Goal: Use online tool/utility: Utilize a website feature to perform a specific function

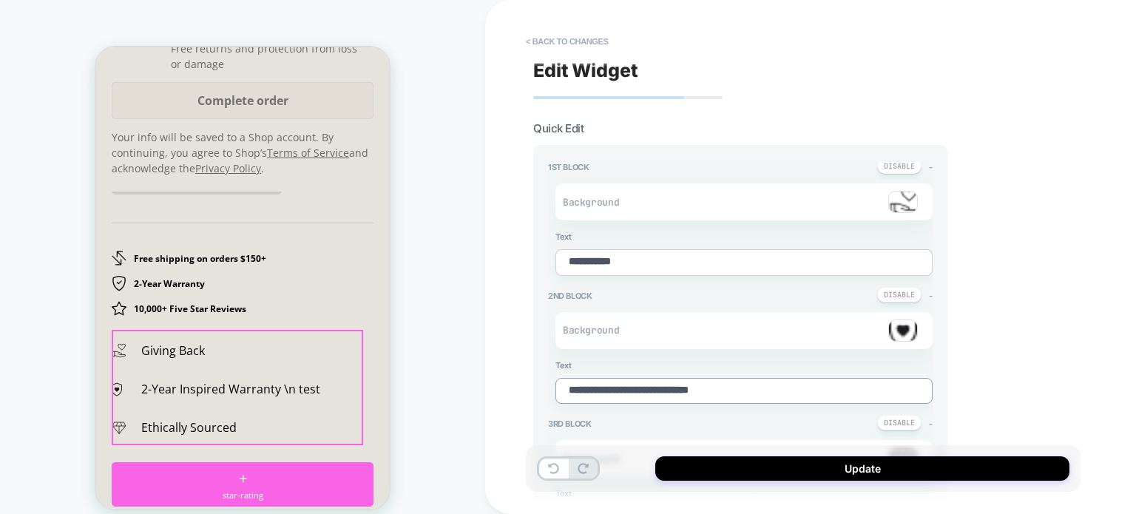
scroll to position [296, 0]
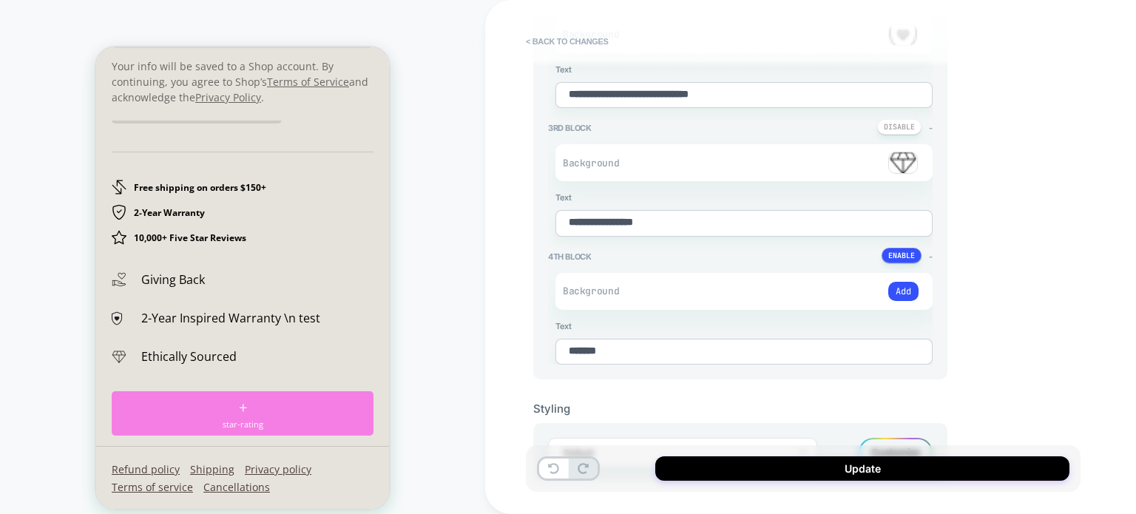
click at [254, 414] on div "+ star-rating" at bounding box center [243, 413] width 262 height 44
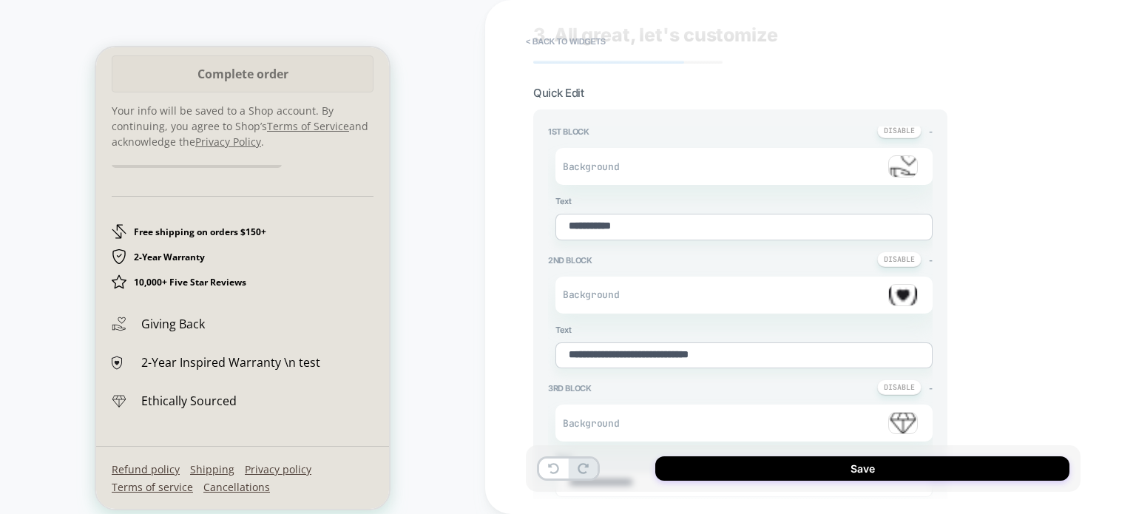
scroll to position [0, 0]
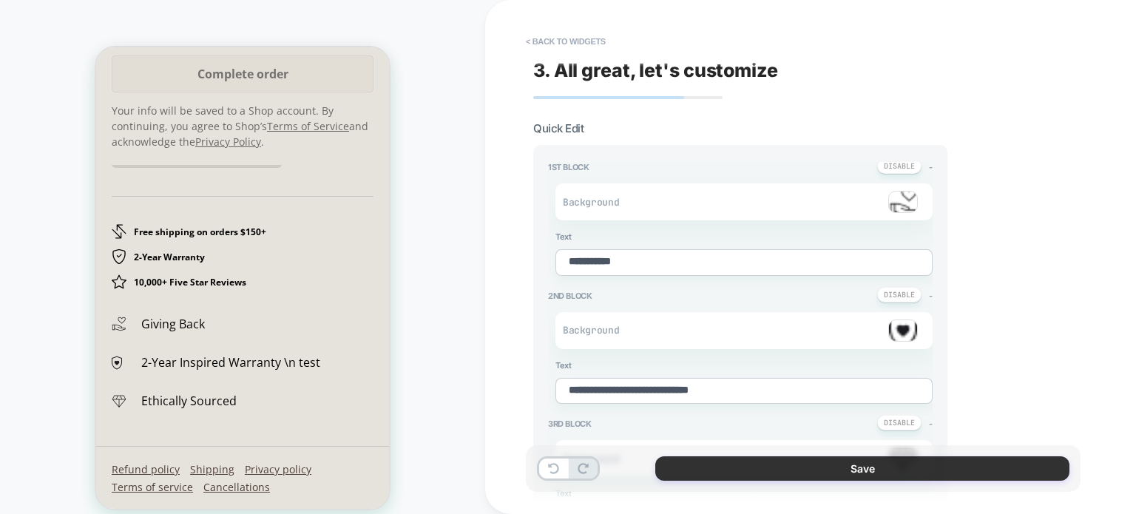
click at [898, 467] on button "Save" at bounding box center [862, 468] width 414 height 24
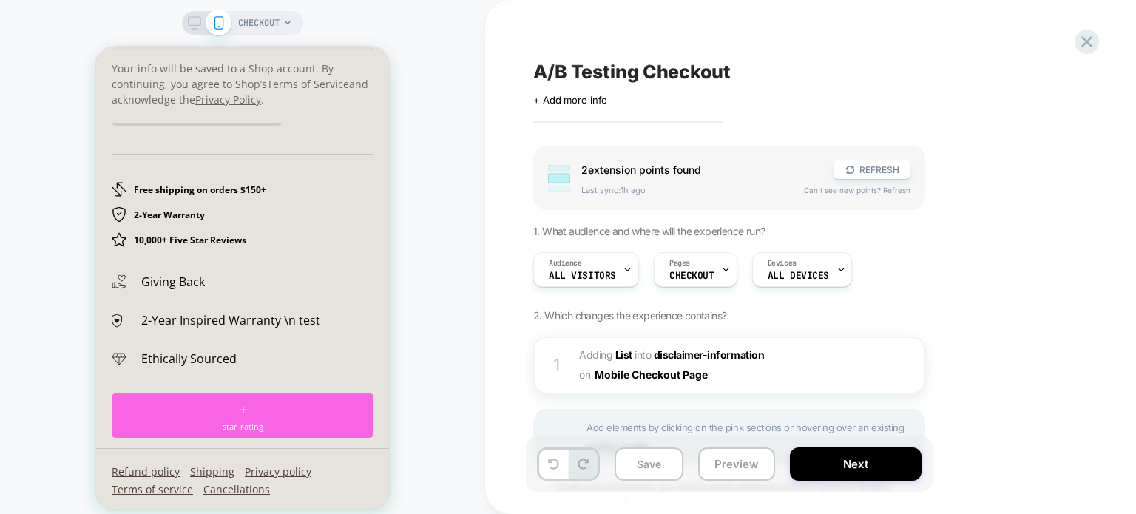
scroll to position [2576, 0]
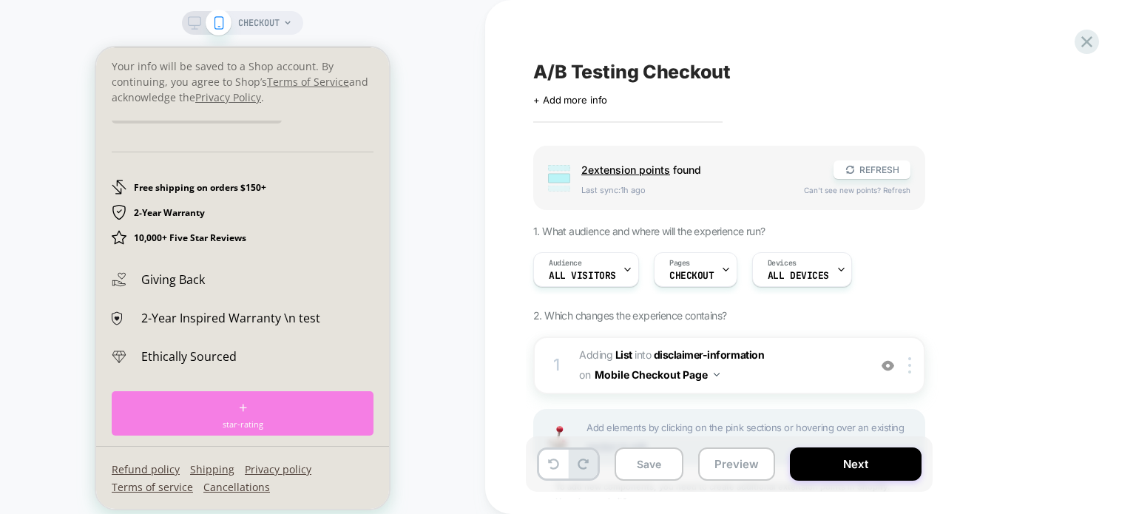
click at [246, 411] on div "+ star-rating" at bounding box center [243, 413] width 262 height 44
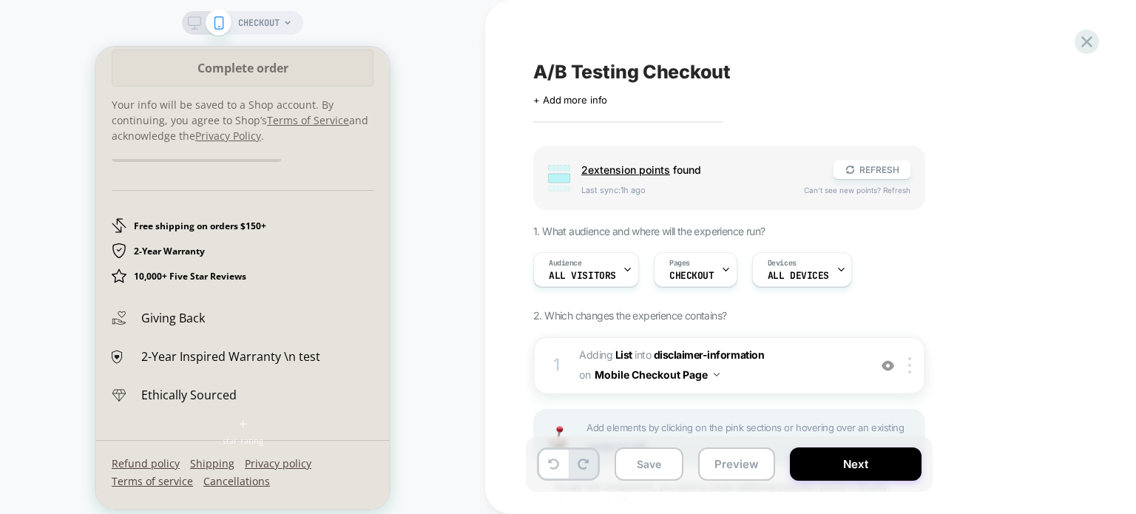
scroll to position [2564, 0]
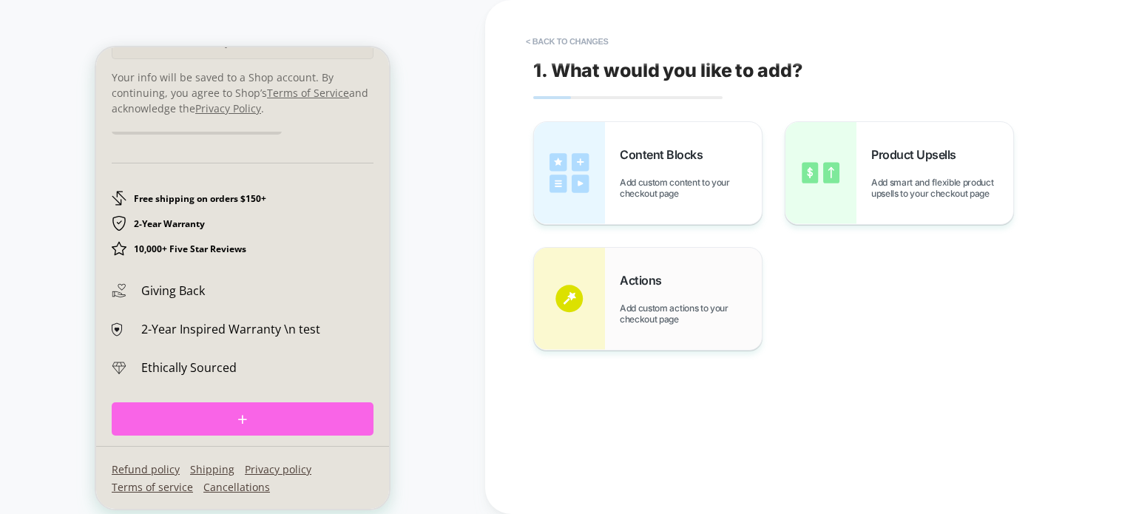
click at [652, 325] on div "Actions Add custom actions to your checkout page" at bounding box center [648, 299] width 228 height 102
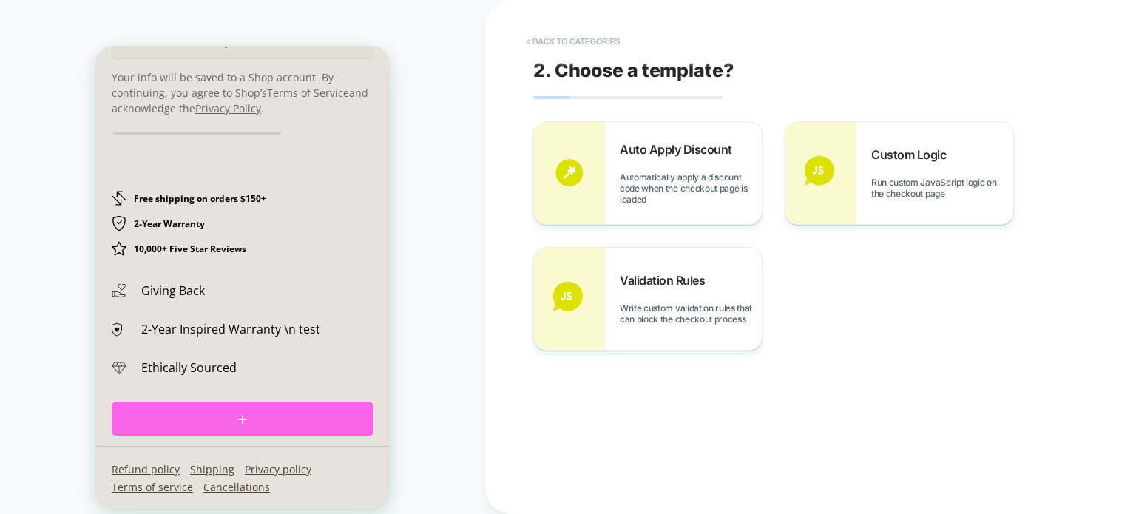
click at [539, 35] on button "< Back to categories" at bounding box center [572, 42] width 109 height 24
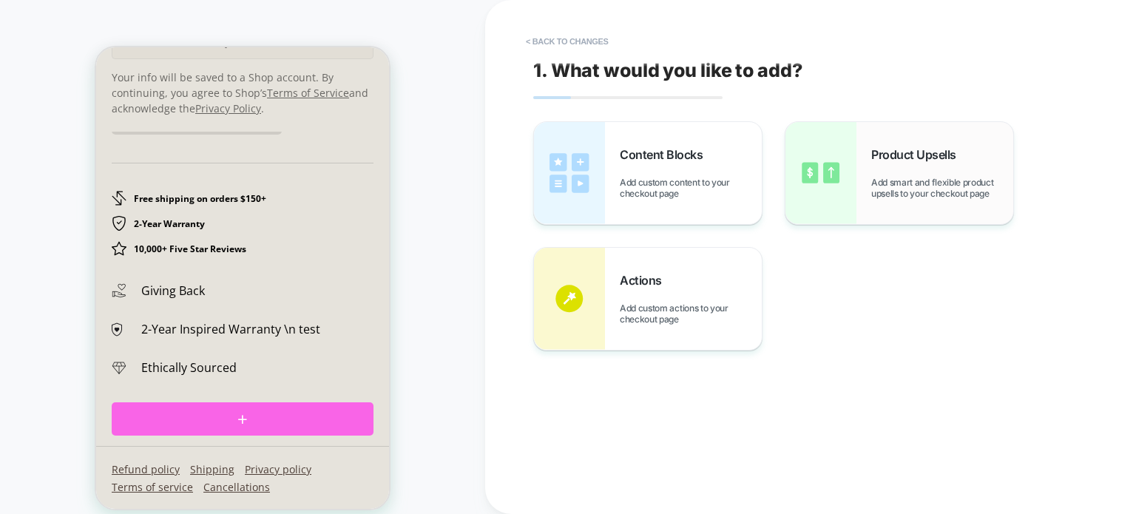
click at [872, 168] on div "Product Upsells Add smart and flexible product upsells to your checkout page" at bounding box center [942, 173] width 142 height 52
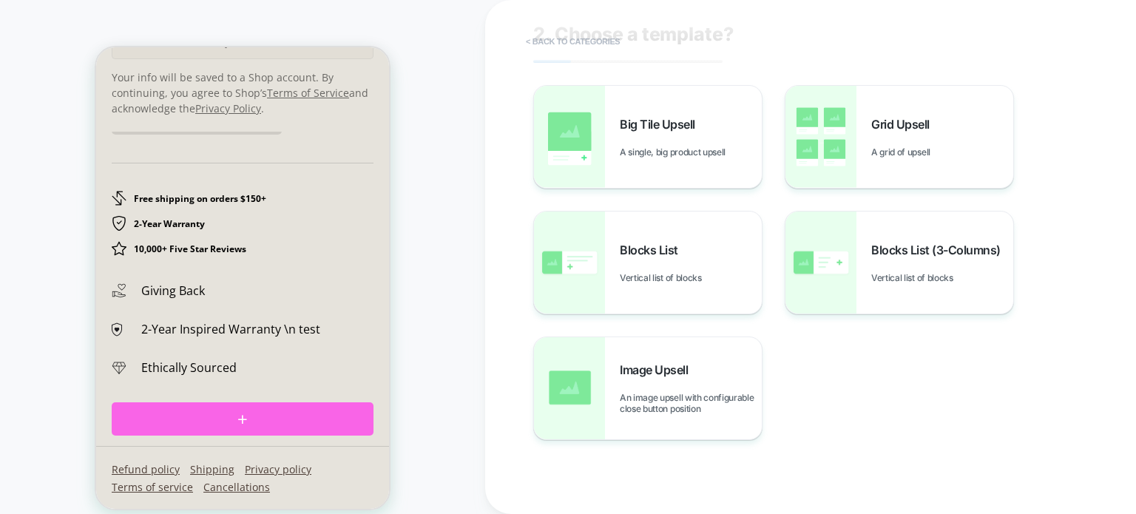
click at [549, 44] on button "< Back to categories" at bounding box center [572, 42] width 109 height 24
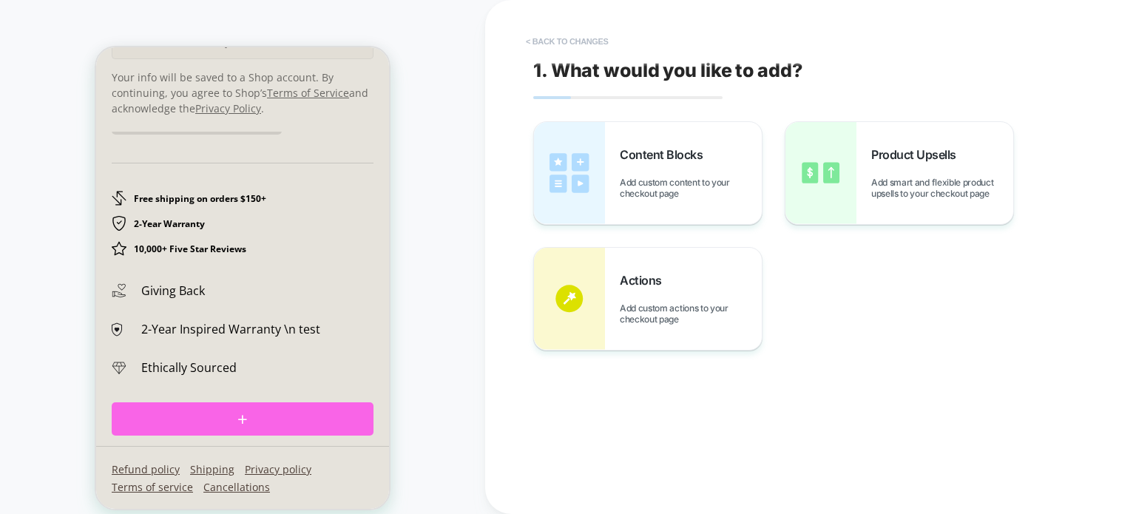
scroll to position [0, 0]
click at [631, 169] on div "Content Blocks Add custom content to your checkout page" at bounding box center [691, 173] width 142 height 52
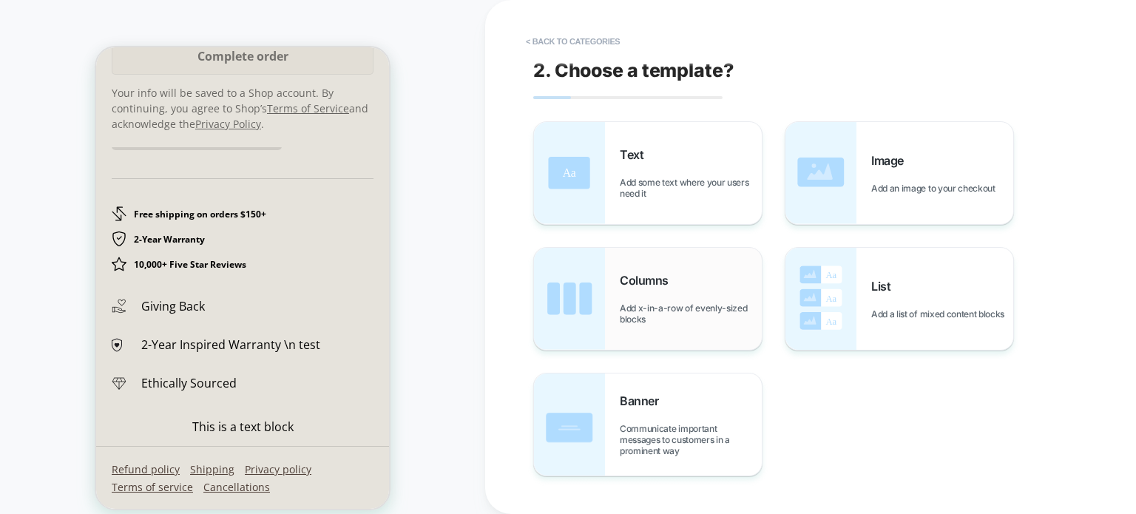
scroll to position [2576, 0]
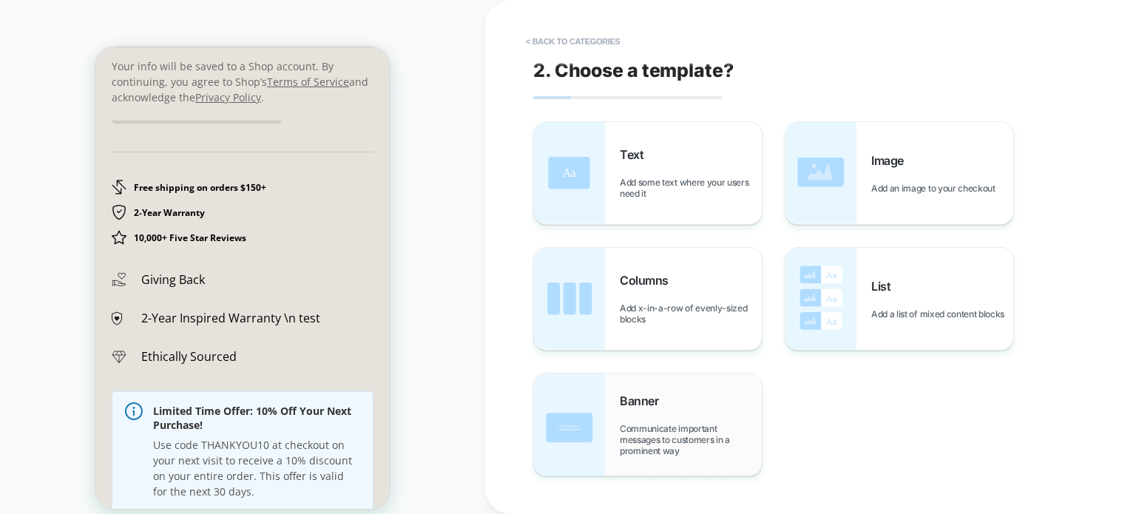
click at [666, 436] on span "Communicate important messages to customers in a prominent way" at bounding box center [691, 439] width 142 height 33
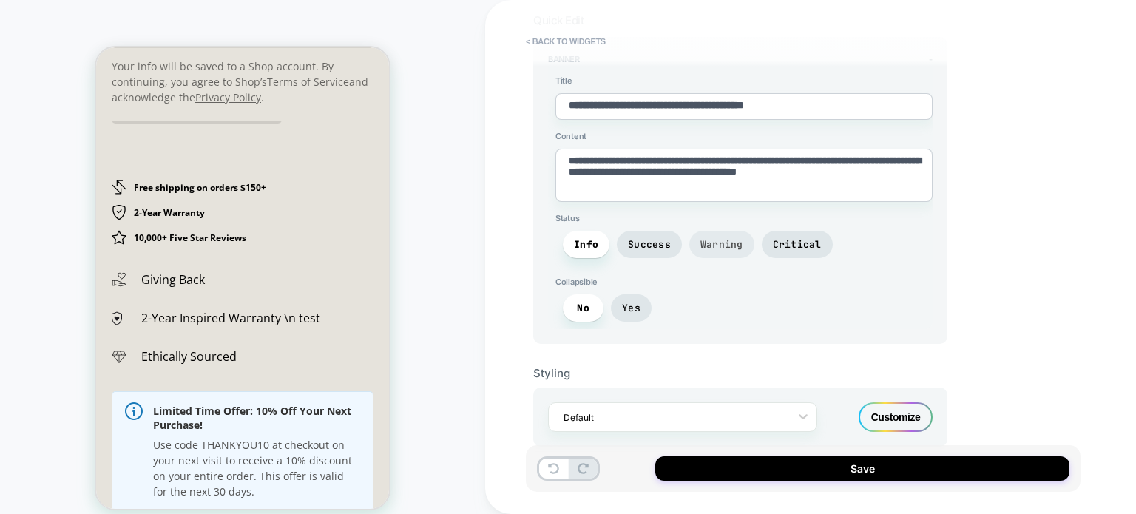
scroll to position [110, 0]
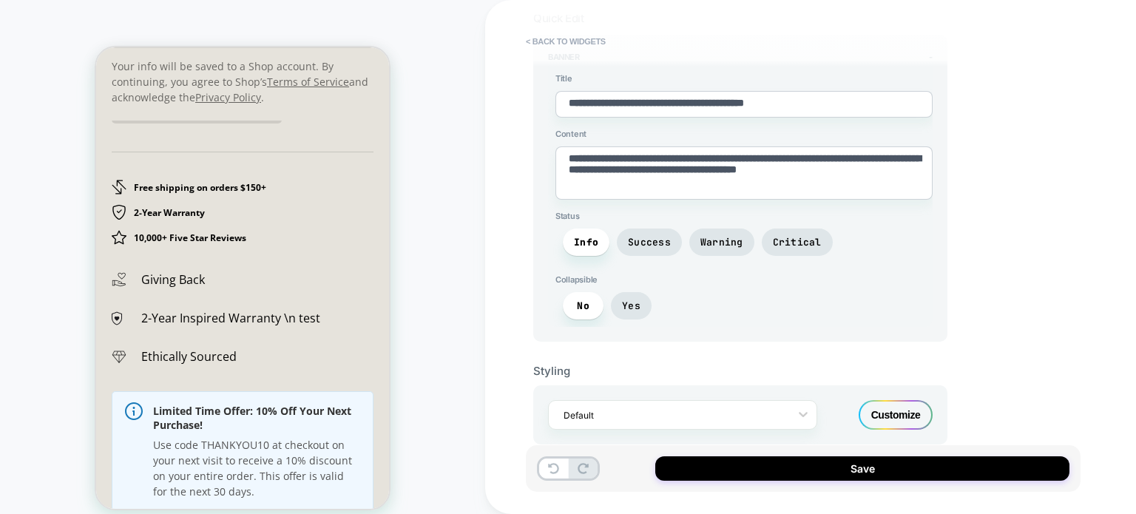
click at [886, 406] on div "Customize" at bounding box center [896, 415] width 74 height 30
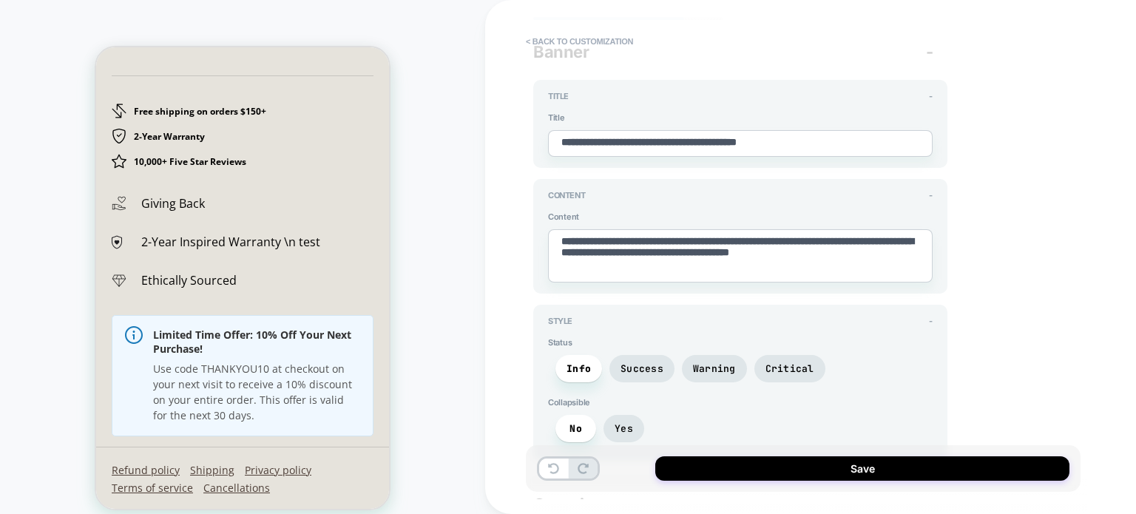
scroll to position [0, 0]
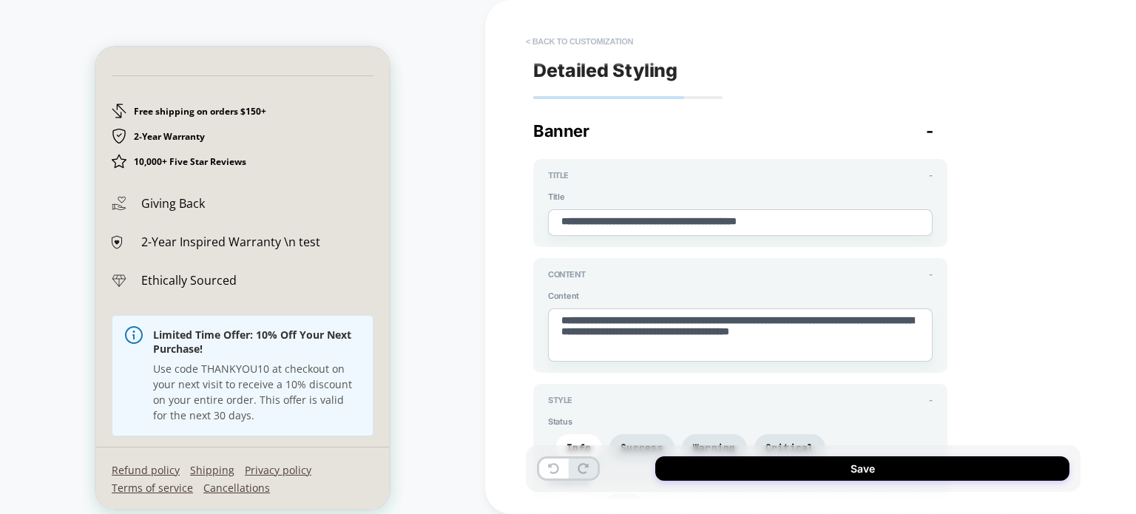
click at [537, 41] on button "< Back to customization" at bounding box center [579, 42] width 122 height 24
type textarea "*"
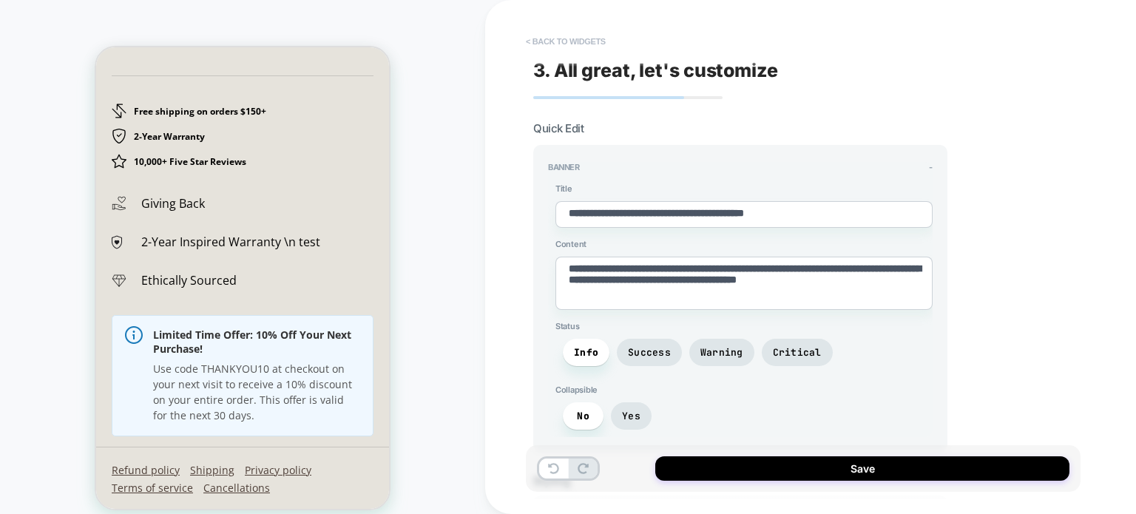
click at [541, 38] on button "< Back to widgets" at bounding box center [565, 42] width 95 height 24
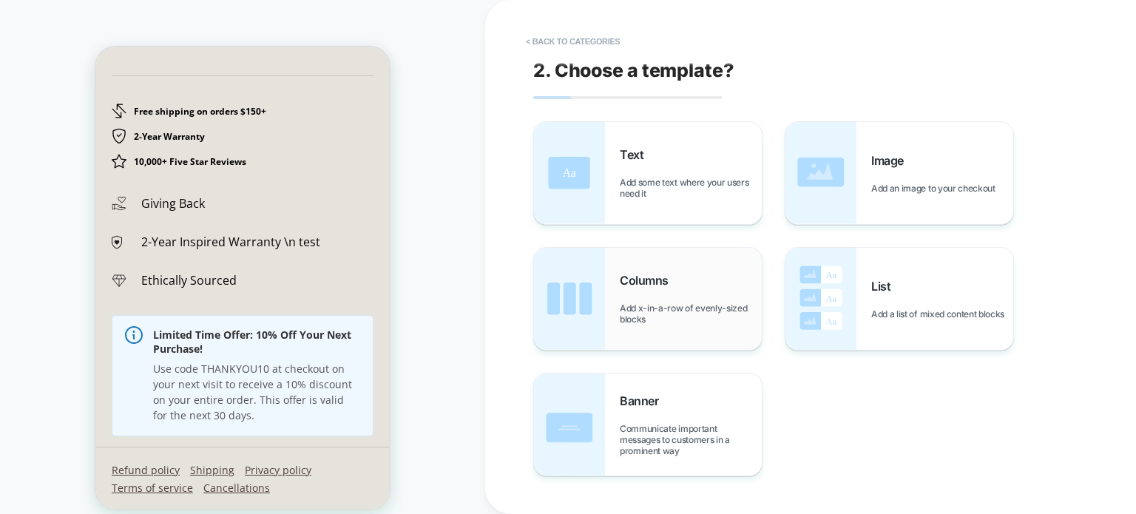
scroll to position [2614, 0]
